Goal: Task Accomplishment & Management: Manage account settings

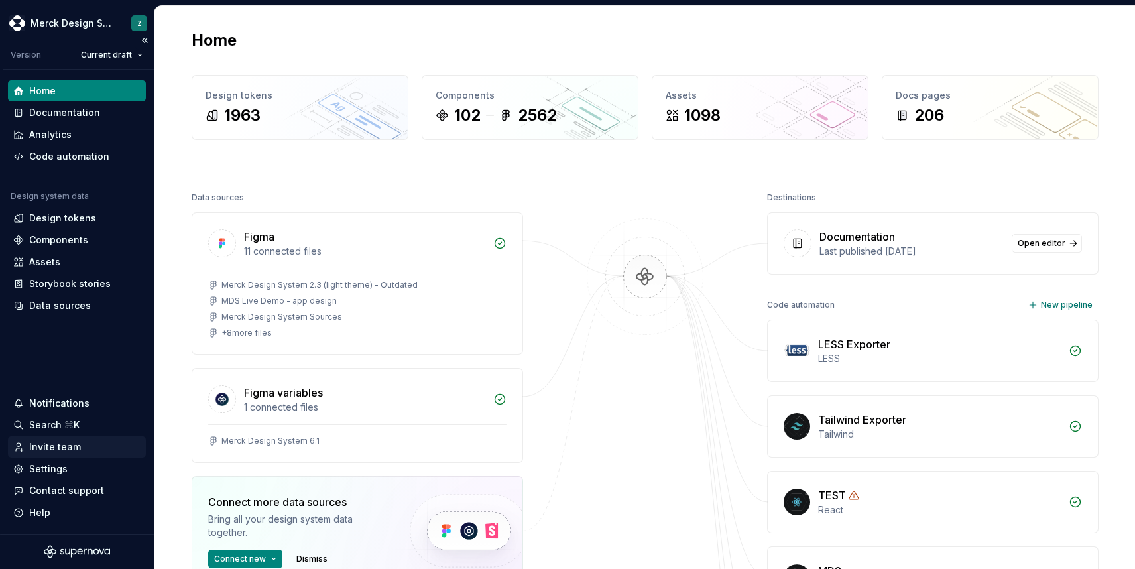
click at [52, 446] on div "Invite team" at bounding box center [55, 446] width 52 height 13
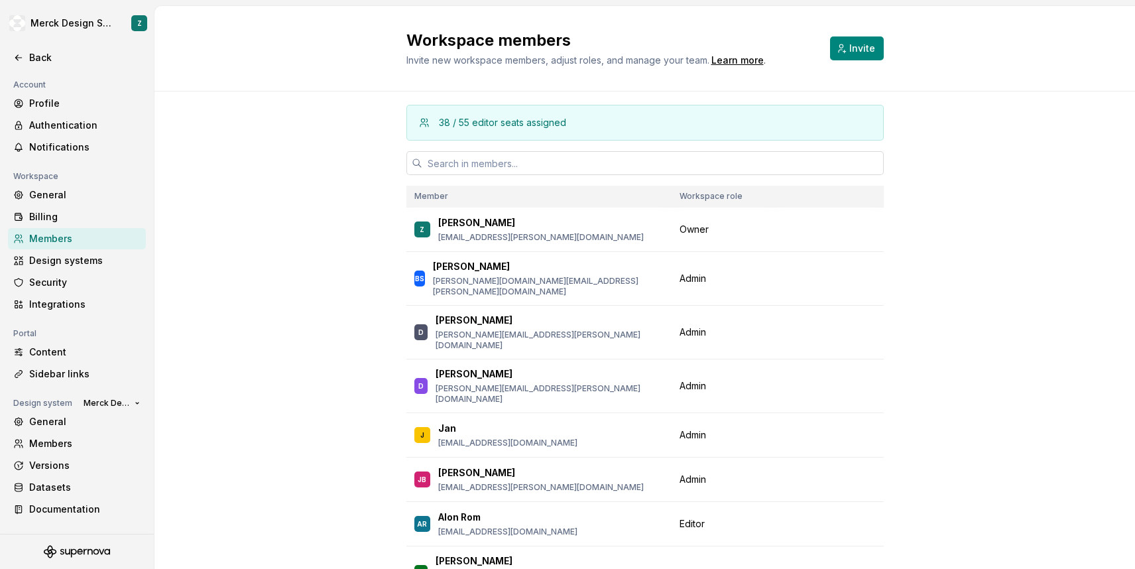
click at [662, 166] on input "text" at bounding box center [653, 163] width 462 height 24
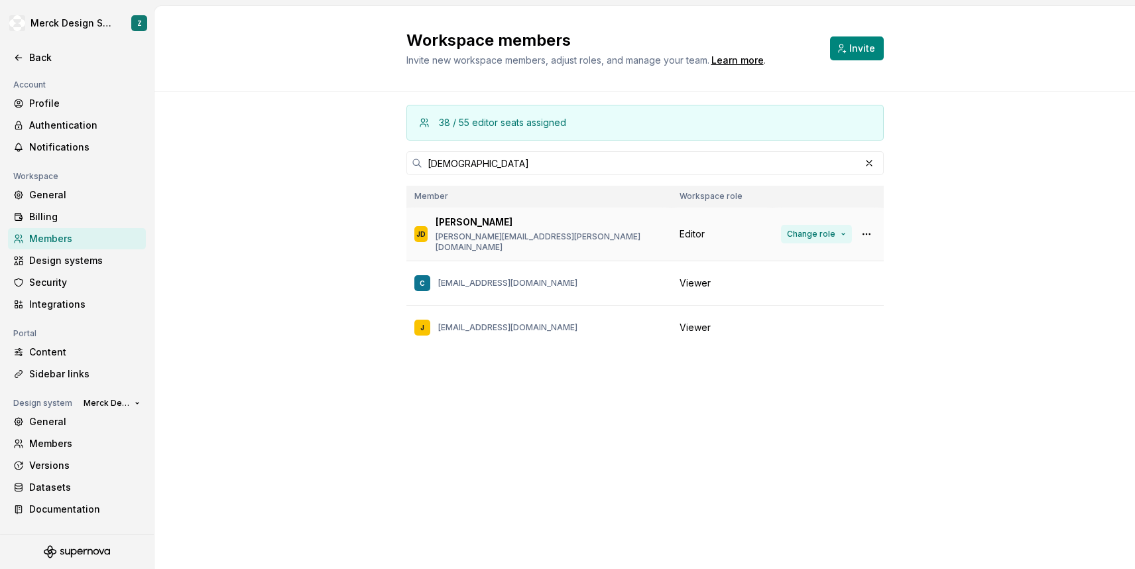
click at [844, 229] on button "Change role" at bounding box center [816, 234] width 71 height 19
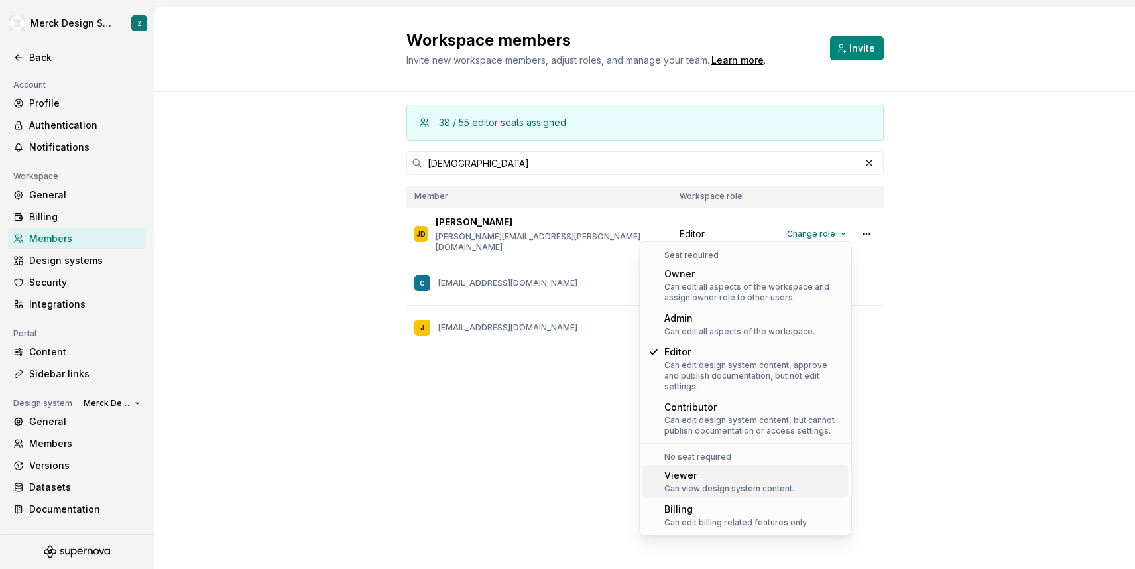
click at [705, 484] on div "Can view design system content." at bounding box center [730, 489] width 130 height 11
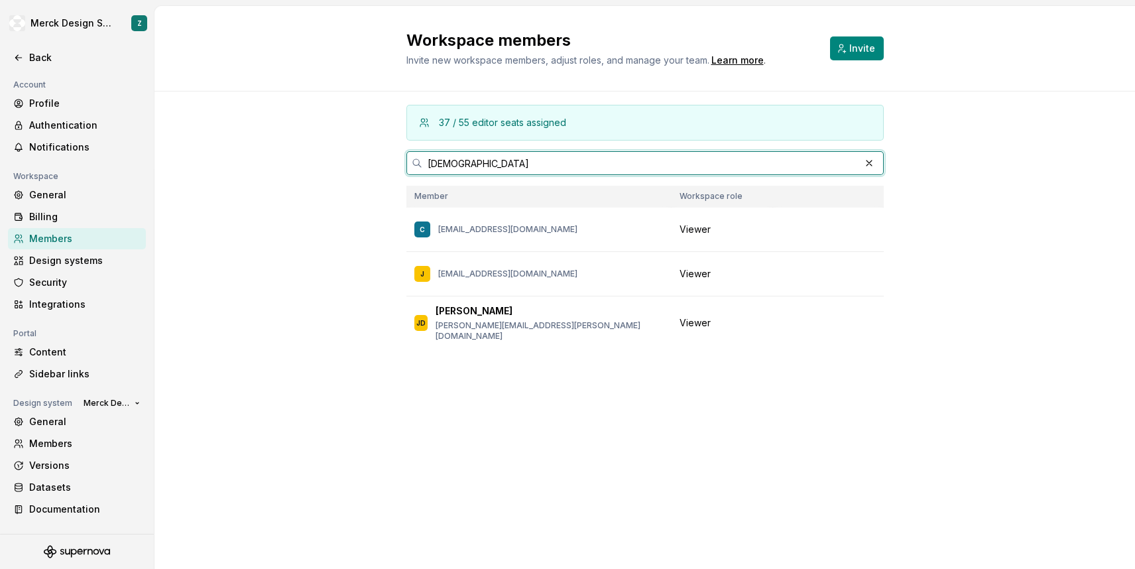
drag, startPoint x: 570, startPoint y: 164, endPoint x: 400, endPoint y: 163, distance: 170.5
click at [400, 163] on div "37 / 55 editor seats assigned dio Member Workspace role C [EMAIL_ADDRESS][DOMAI…" at bounding box center [645, 246] width 981 height 308
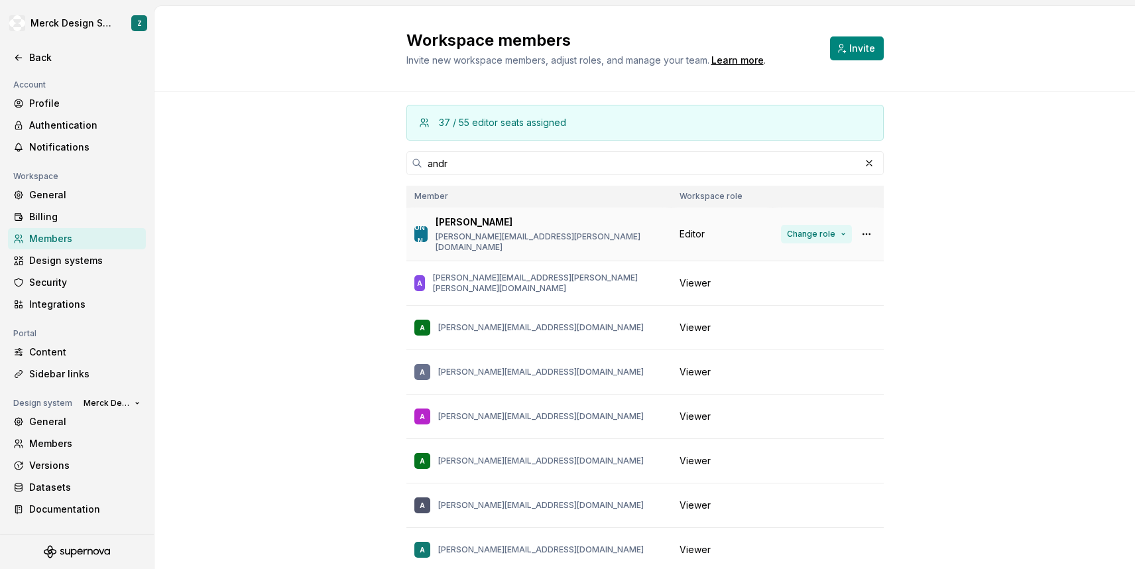
click at [839, 233] on button "Change role" at bounding box center [816, 234] width 71 height 19
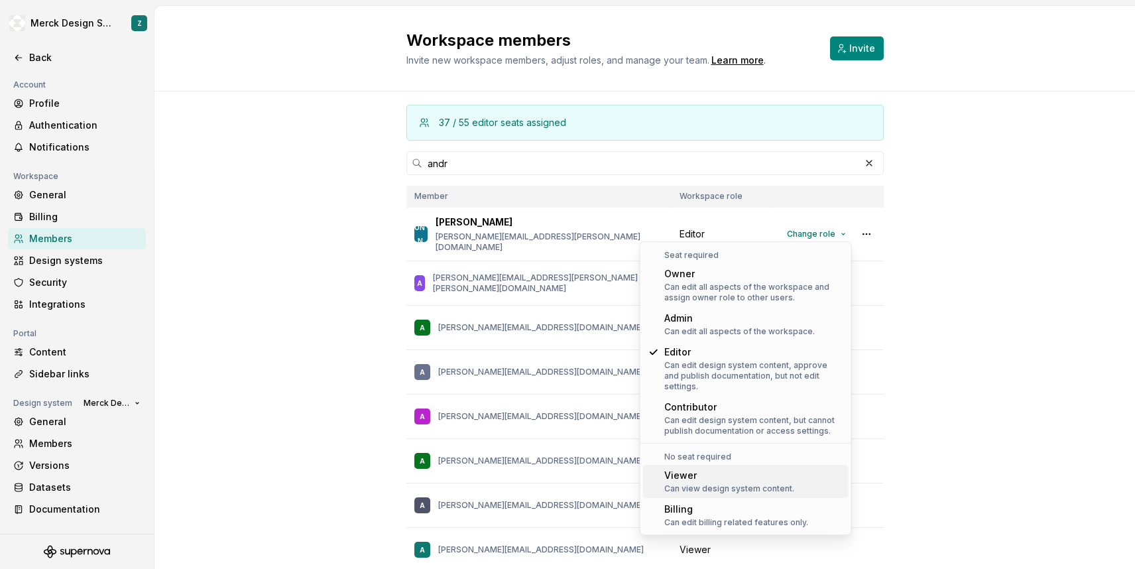
click at [691, 469] on div "Viewer" at bounding box center [730, 475] width 130 height 13
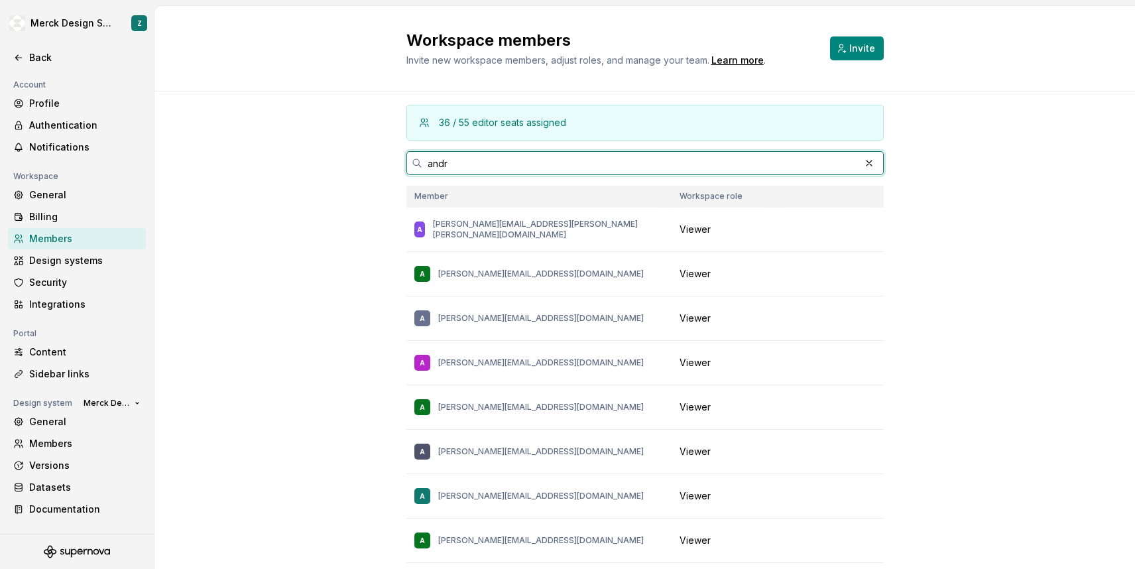
drag, startPoint x: 500, startPoint y: 159, endPoint x: 401, endPoint y: 159, distance: 98.8
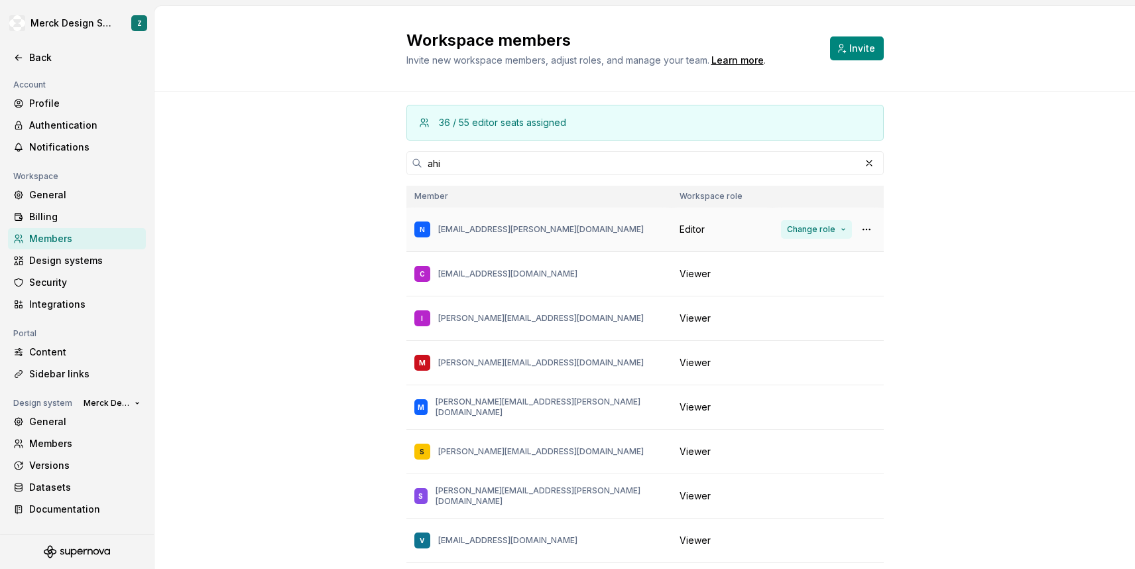
click at [845, 233] on button "Change role" at bounding box center [816, 229] width 71 height 19
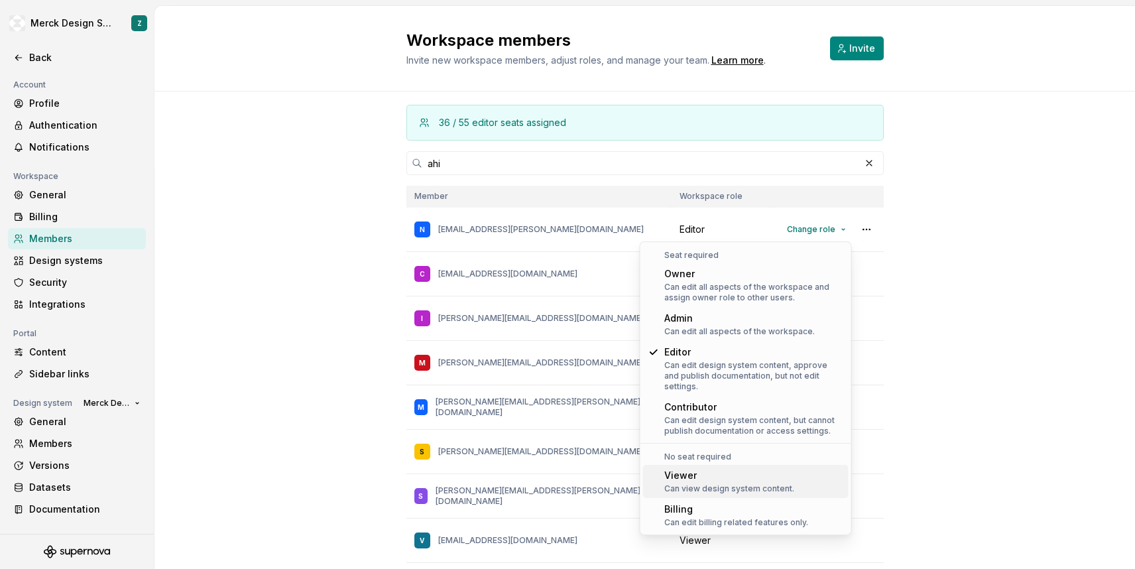
click at [711, 469] on div "Viewer" at bounding box center [730, 475] width 130 height 13
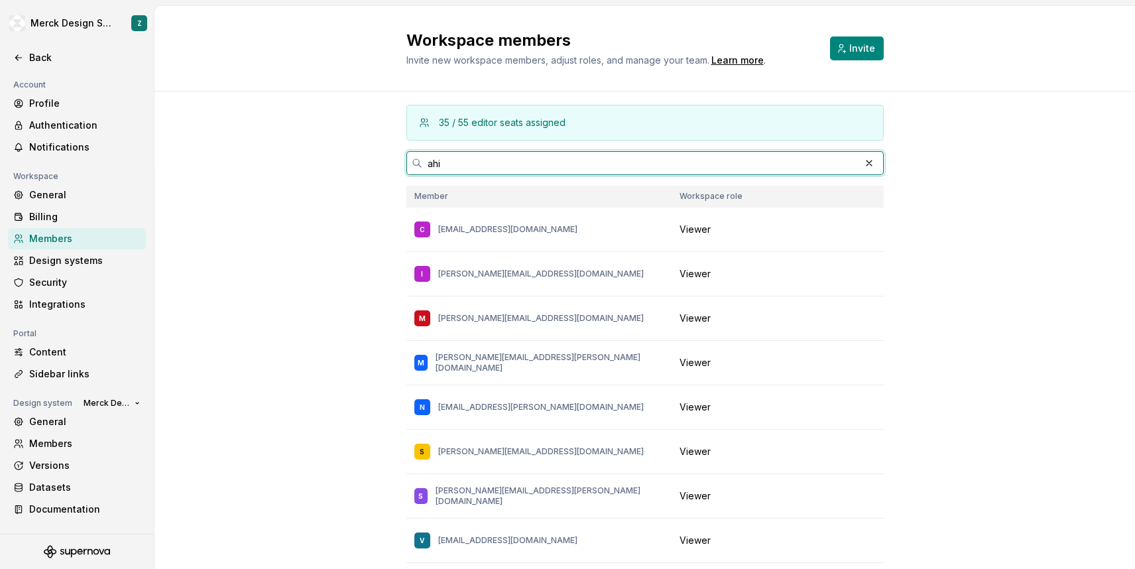
drag, startPoint x: 492, startPoint y: 162, endPoint x: 412, endPoint y: 161, distance: 80.3
click at [412, 161] on div "ahi" at bounding box center [646, 163] width 478 height 24
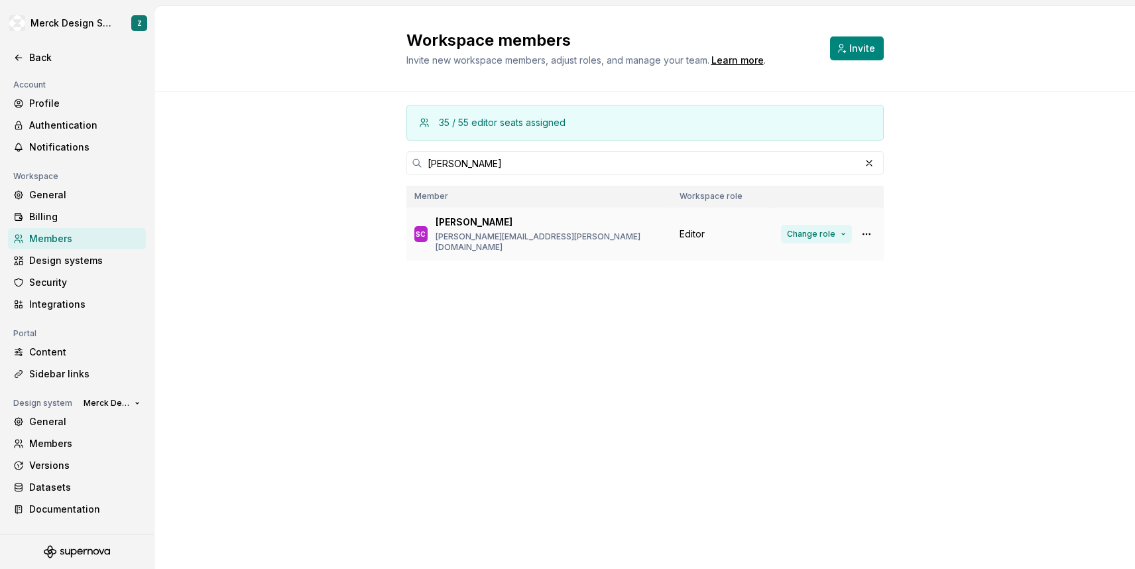
click at [840, 227] on button "Change role" at bounding box center [816, 234] width 71 height 19
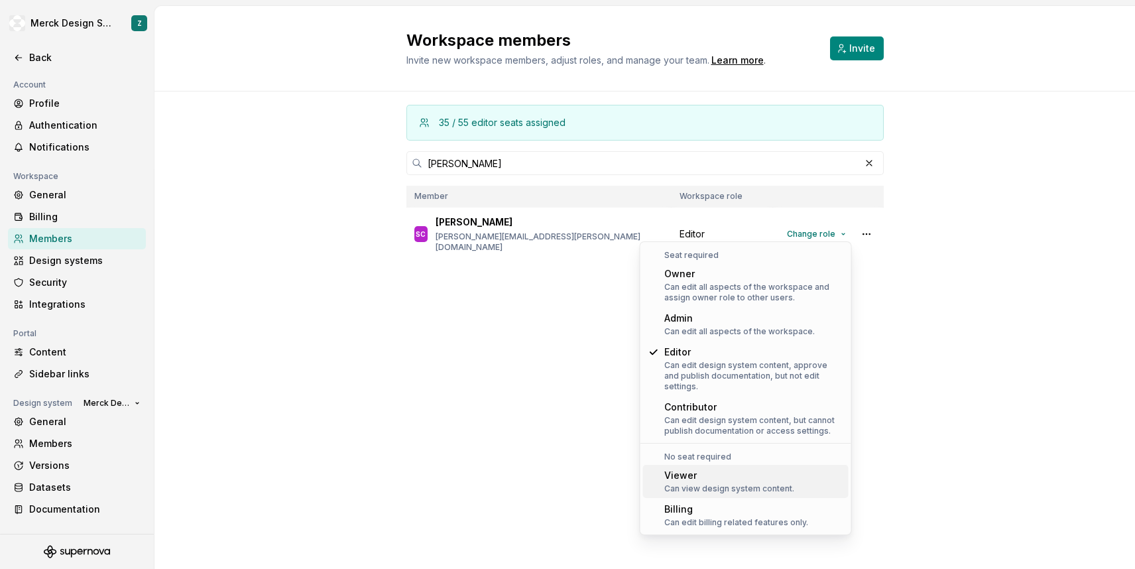
click at [684, 469] on div "Viewer" at bounding box center [730, 475] width 130 height 13
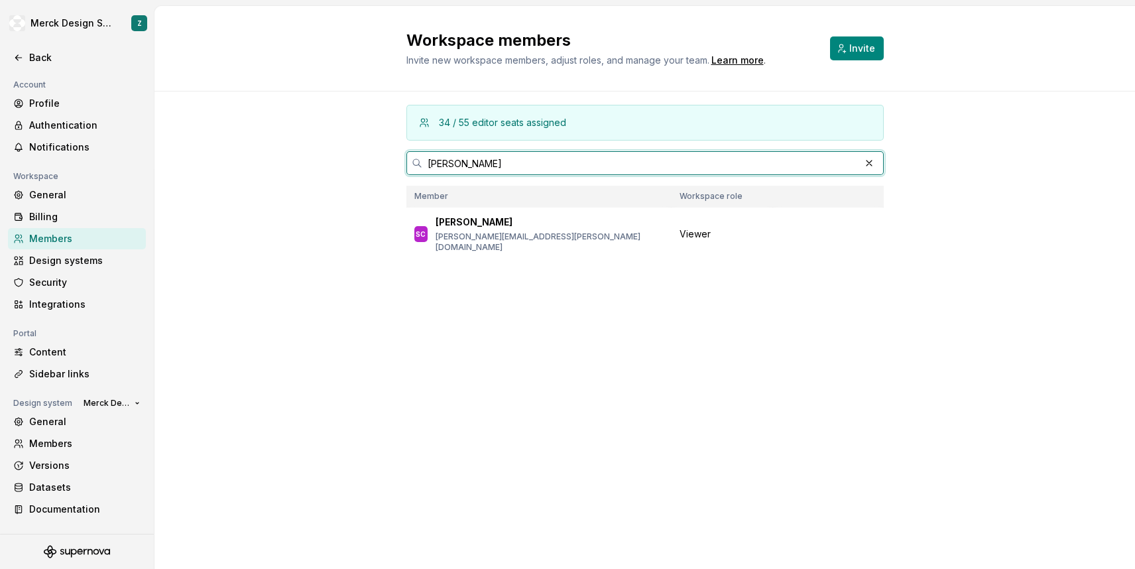
drag, startPoint x: 483, startPoint y: 161, endPoint x: 415, endPoint y: 160, distance: 67.7
click at [415, 160] on div "[PERSON_NAME]" at bounding box center [646, 163] width 478 height 24
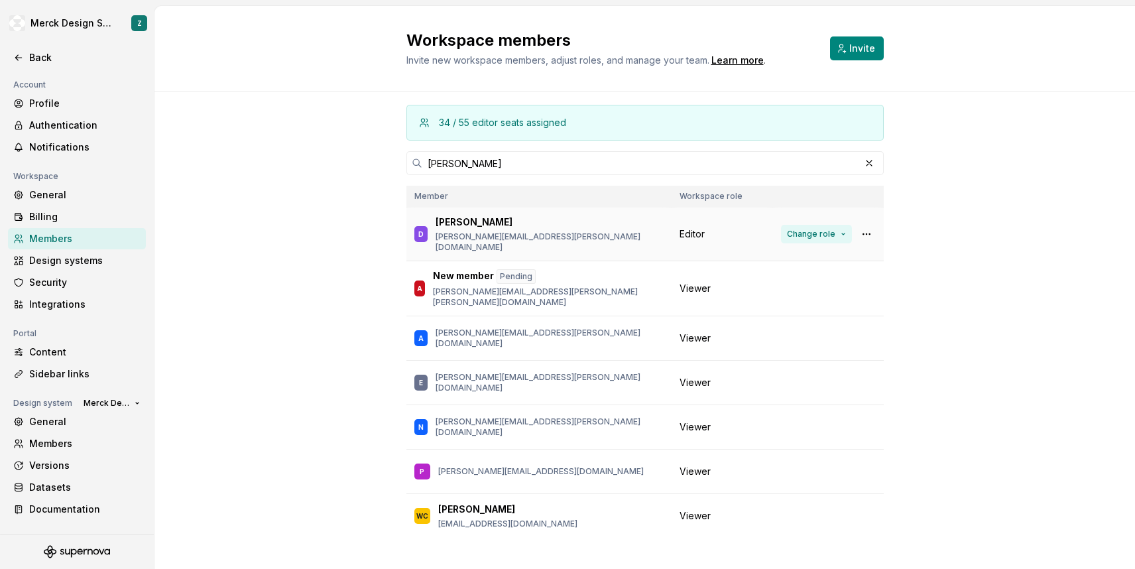
click at [840, 230] on button "Change role" at bounding box center [816, 234] width 71 height 19
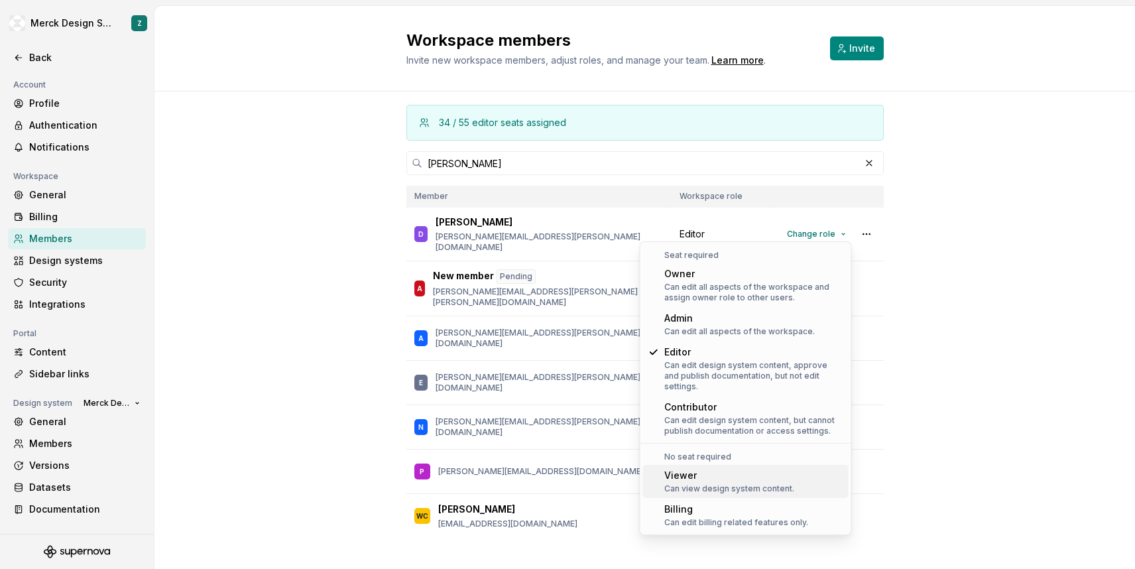
click at [706, 469] on div "Viewer" at bounding box center [730, 475] width 130 height 13
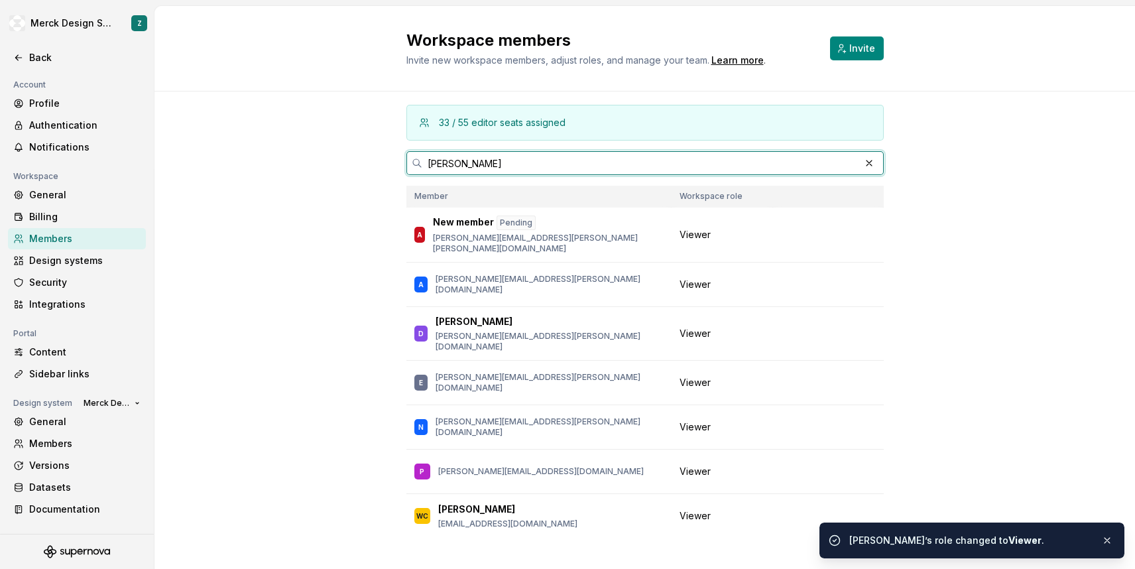
drag, startPoint x: 514, startPoint y: 165, endPoint x: 422, endPoint y: 165, distance: 91.5
click at [422, 165] on input "[PERSON_NAME]" at bounding box center [641, 163] width 438 height 24
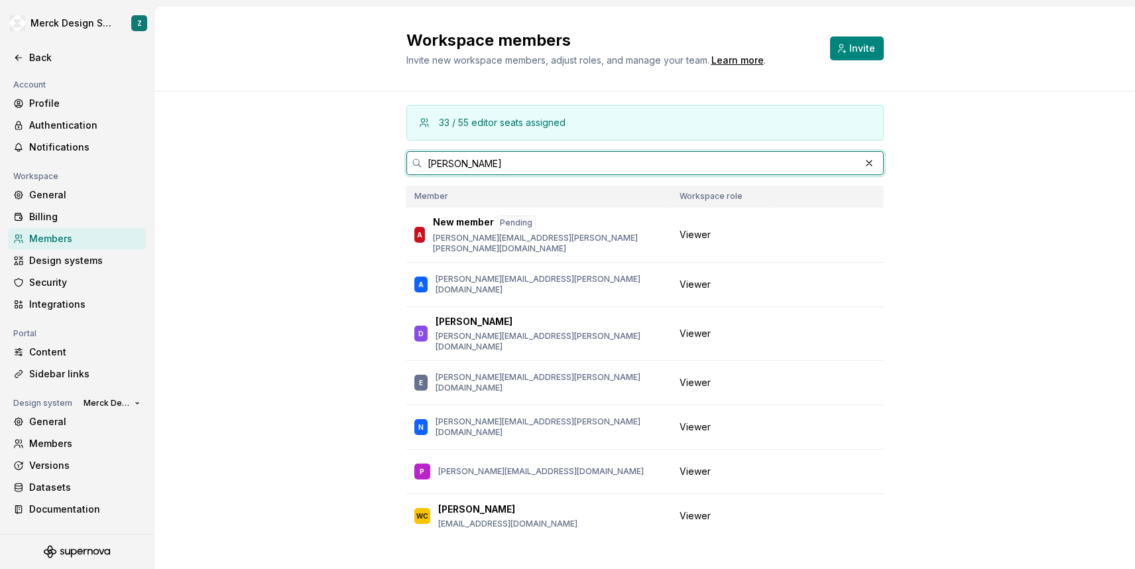
paste input "[EMAIL_ADDRESS][DOMAIN_NAME]"
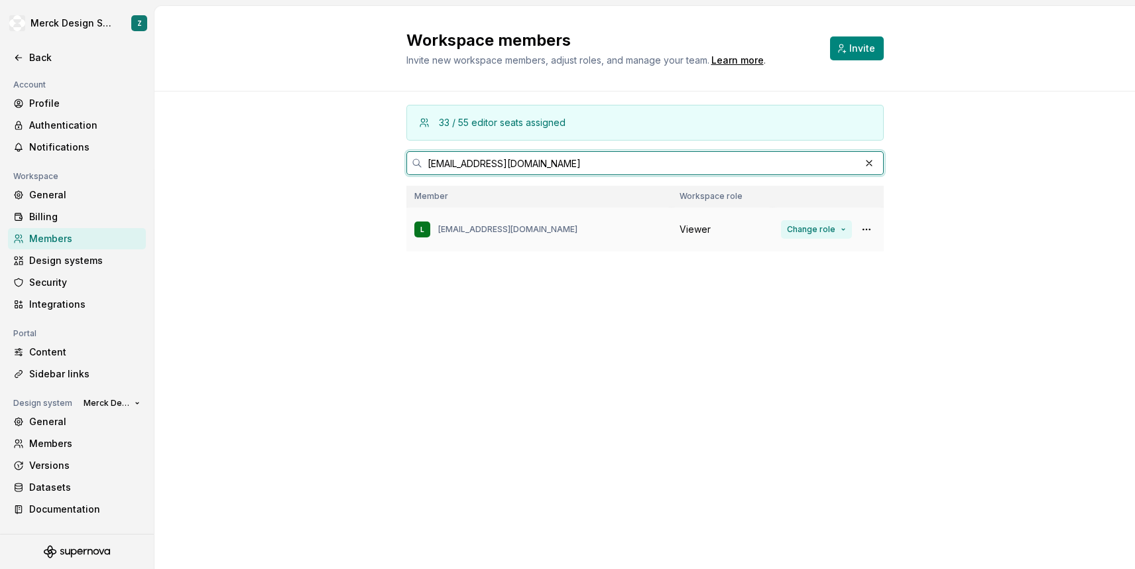
type input "[EMAIL_ADDRESS][DOMAIN_NAME]"
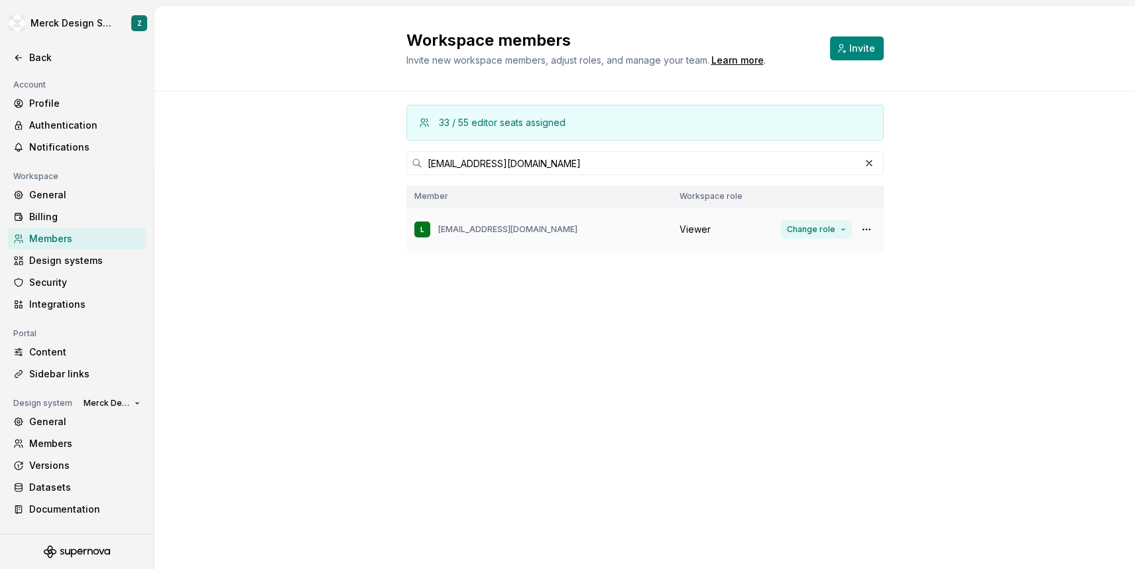
click at [844, 231] on button "Change role" at bounding box center [816, 229] width 71 height 19
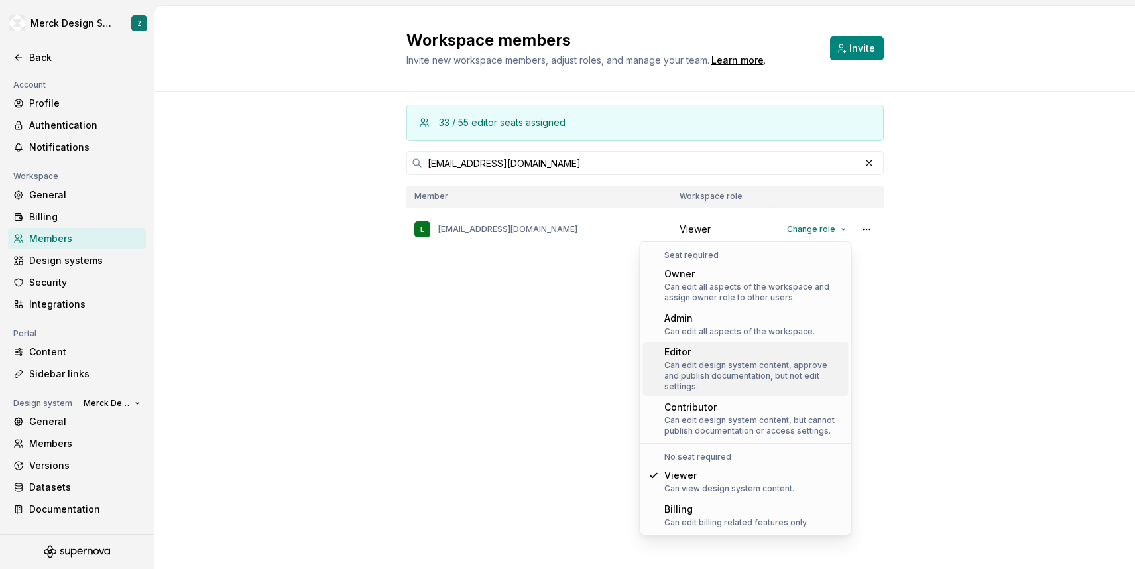
click at [749, 369] on div "Can edit design system content, approve and publish documentation, but not edit…" at bounding box center [754, 376] width 179 height 32
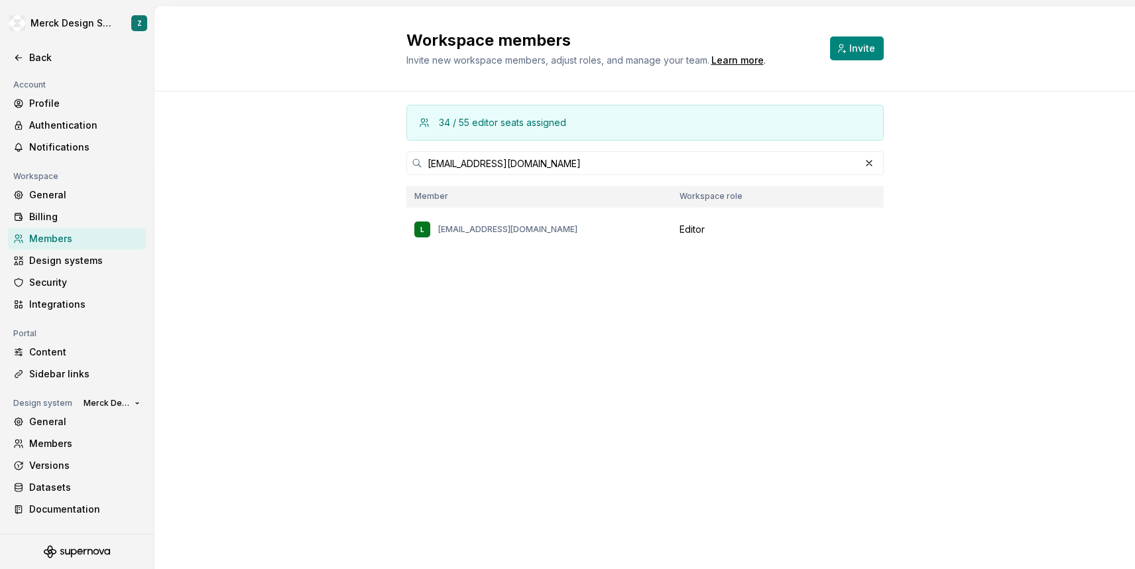
click at [800, 281] on div "34 / 55 editor seats assigned [PERSON_NAME][EMAIL_ADDRESS][DOMAIN_NAME] Member …" at bounding box center [646, 197] width 478 height 210
click at [875, 161] on button "button" at bounding box center [869, 163] width 19 height 19
